Goal: Information Seeking & Learning: Learn about a topic

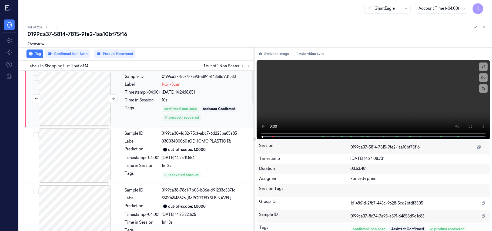
click at [91, 103] on div at bounding box center [75, 99] width 96 height 54
click at [468, 125] on icon at bounding box center [470, 126] width 4 height 4
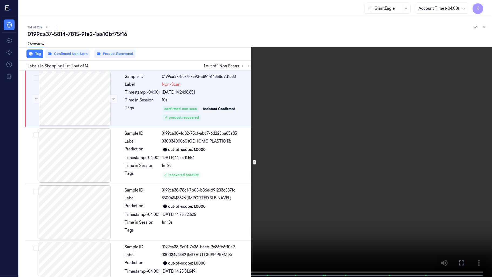
click at [214, 186] on video at bounding box center [246, 139] width 492 height 278
click at [189, 187] on video at bounding box center [246, 139] width 492 height 278
click at [328, 140] on video at bounding box center [246, 139] width 492 height 278
click at [218, 184] on video at bounding box center [246, 139] width 492 height 278
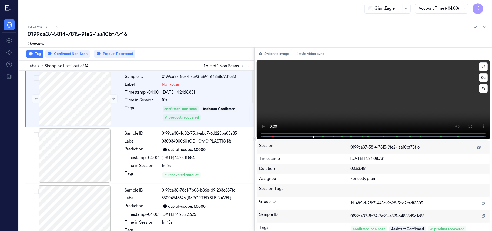
click at [344, 104] on video at bounding box center [373, 99] width 233 height 79
